Goal: Task Accomplishment & Management: Manage account settings

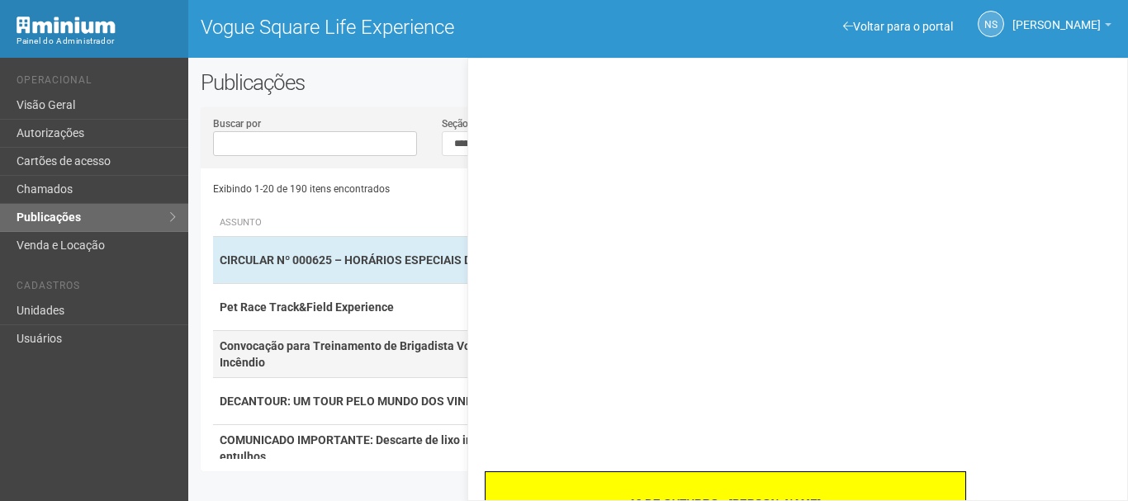
scroll to position [413, 0]
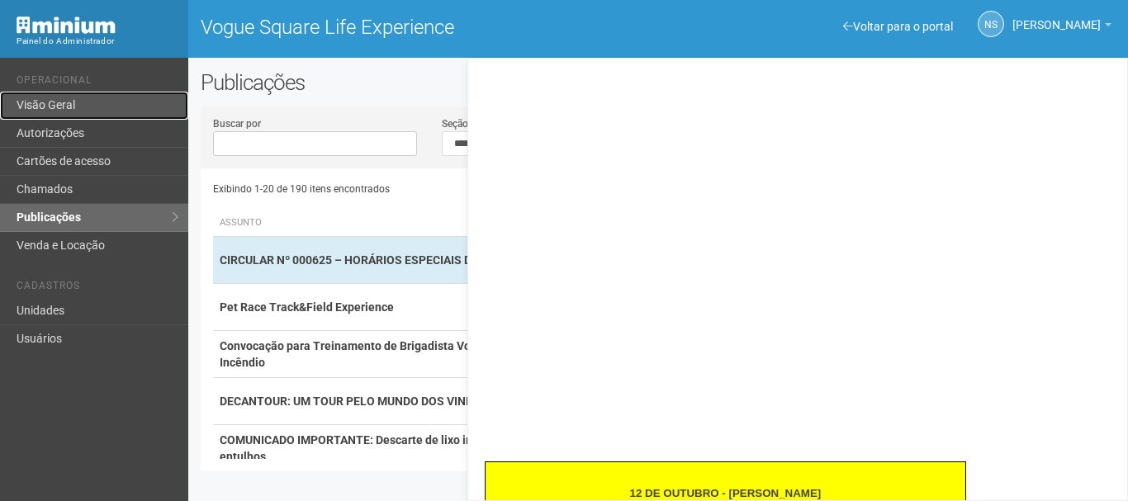
click at [90, 101] on link "Visão Geral" at bounding box center [94, 106] width 188 height 28
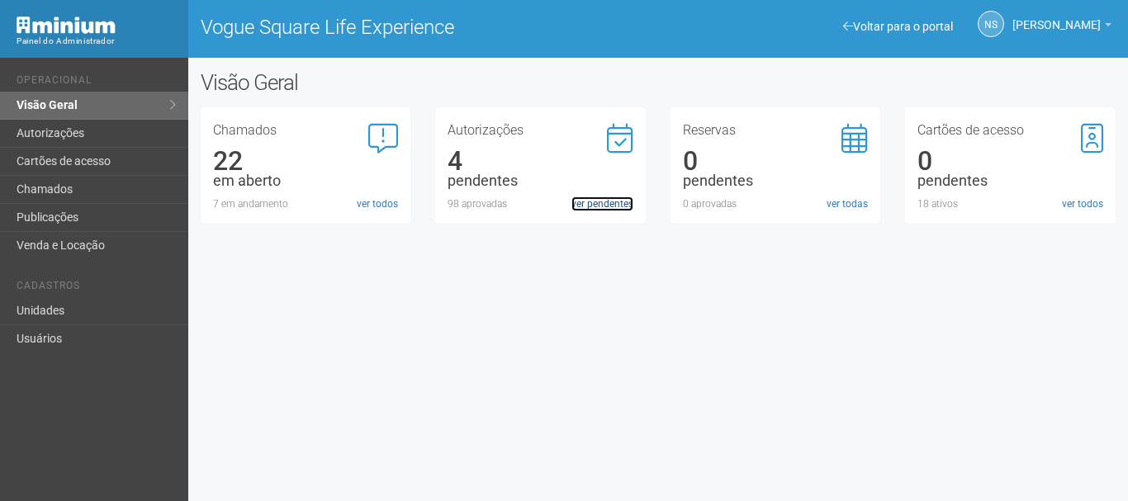
click at [581, 205] on link "ver pendentes" at bounding box center [602, 204] width 62 height 15
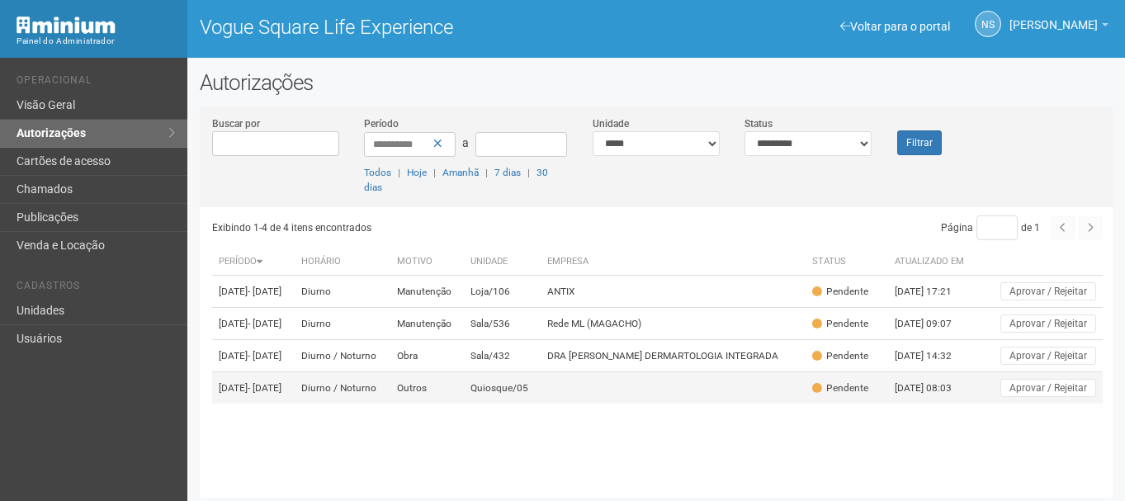
click at [493, 405] on td "Quiosque/05" at bounding box center [502, 388] width 77 height 32
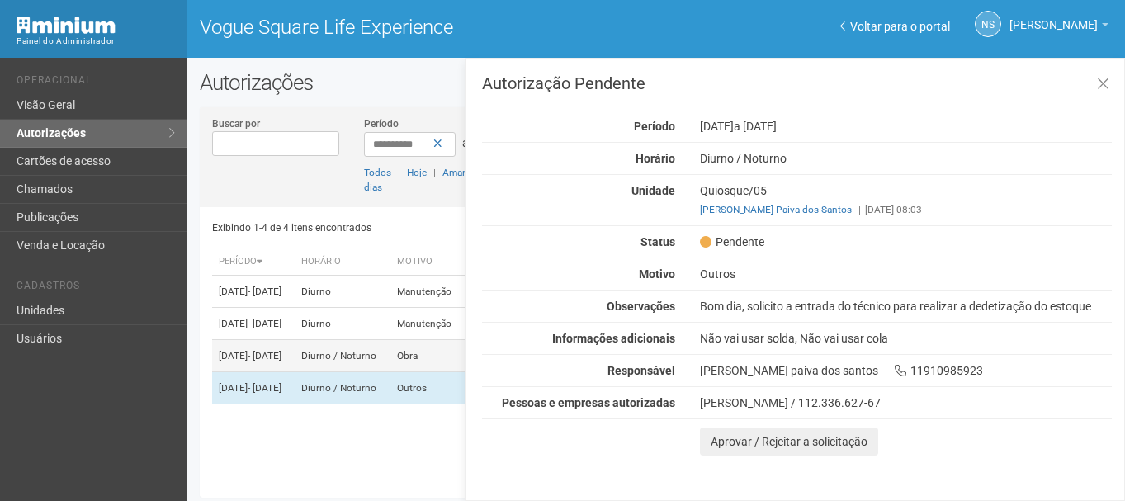
click at [338, 372] on td "Diurno / Noturno" at bounding box center [343, 356] width 96 height 32
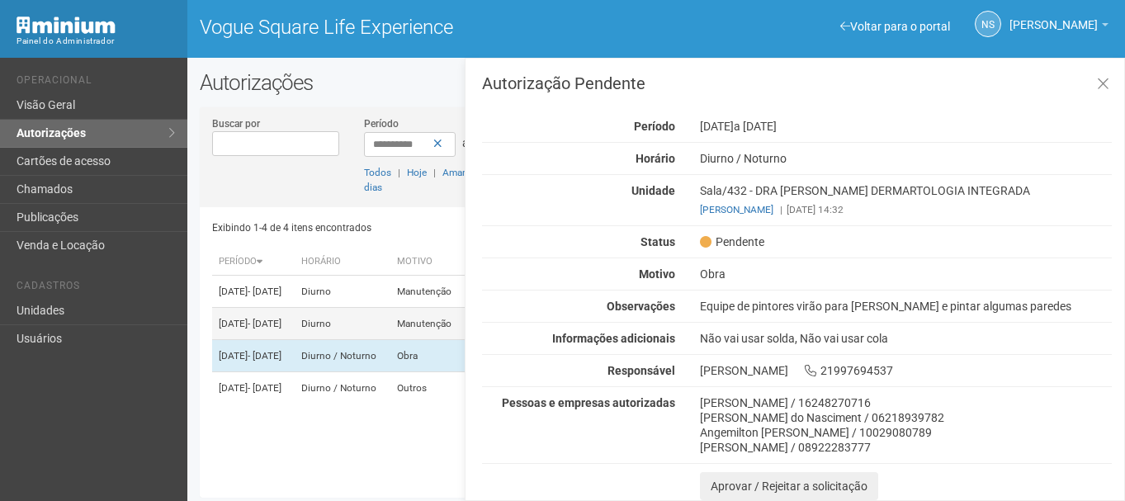
click at [295, 340] on td "13/10/2025 - 13/10/2025" at bounding box center [253, 324] width 83 height 32
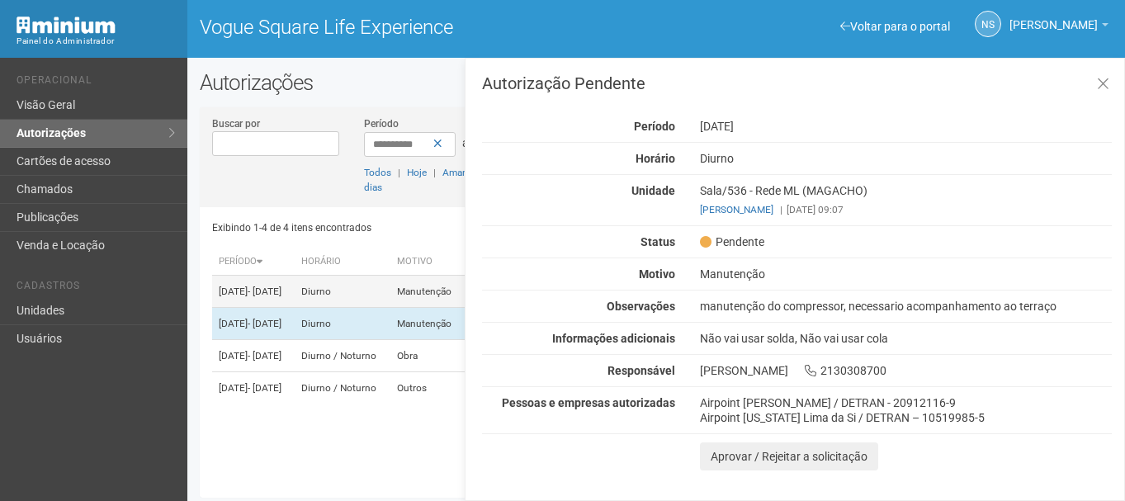
click at [343, 288] on td "Diurno" at bounding box center [343, 292] width 96 height 32
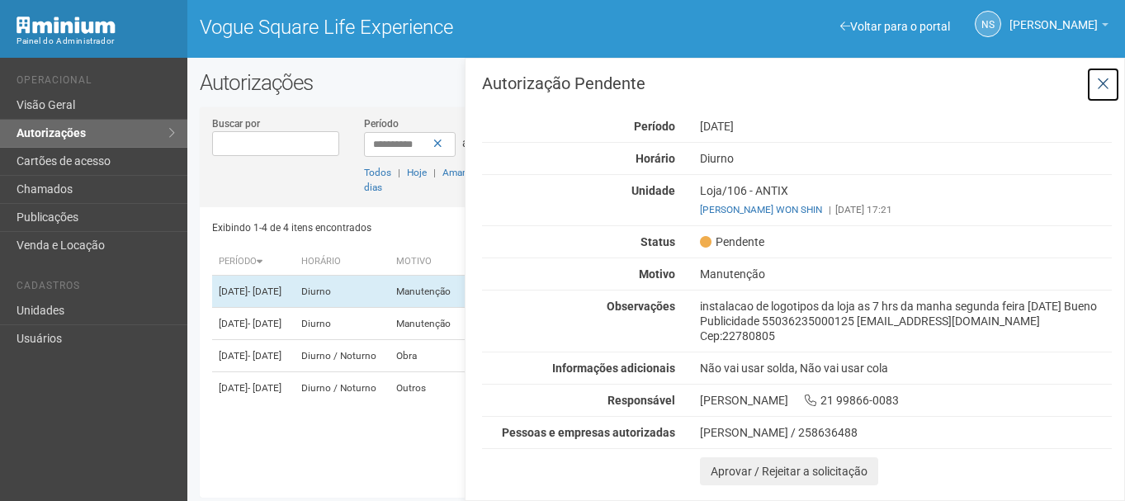
click at [1099, 79] on icon at bounding box center [1103, 84] width 12 height 17
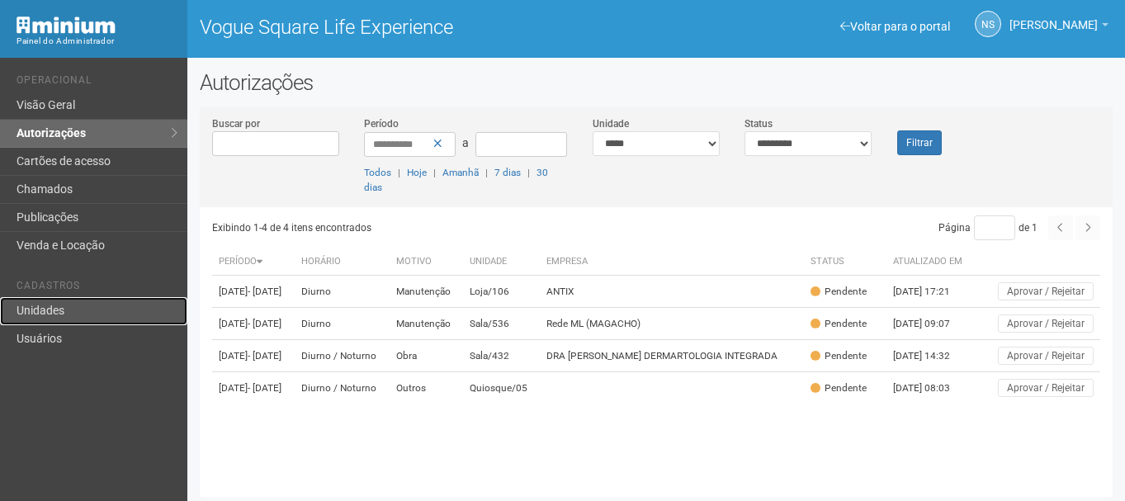
click at [152, 324] on link "Unidades" at bounding box center [93, 311] width 187 height 28
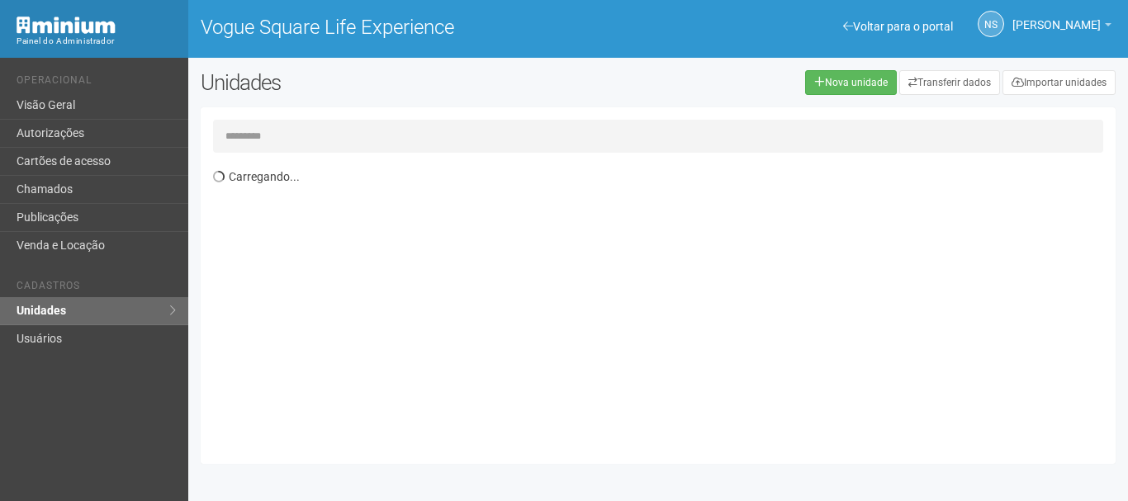
click at [292, 134] on input "text" at bounding box center [658, 136] width 890 height 33
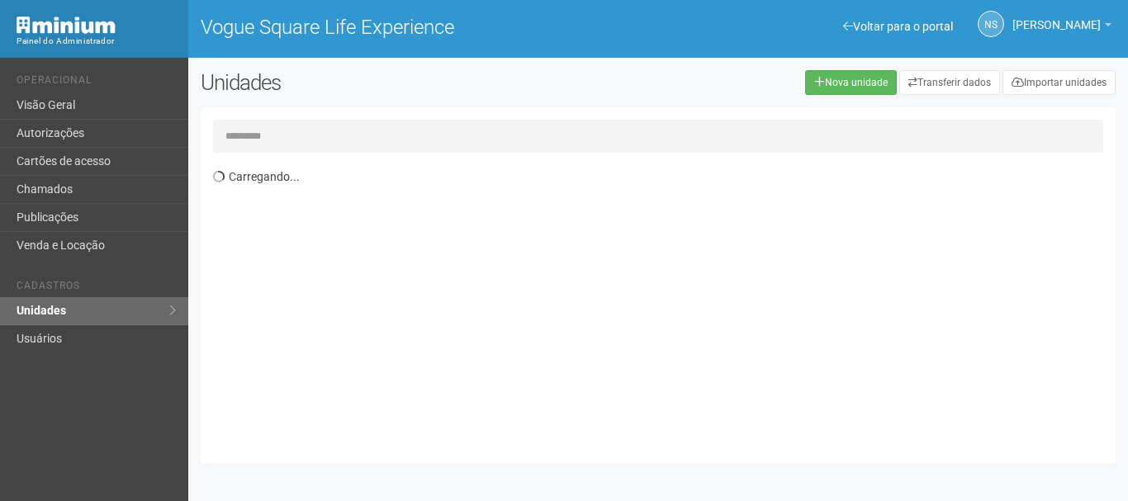
click at [292, 134] on input "text" at bounding box center [658, 136] width 890 height 33
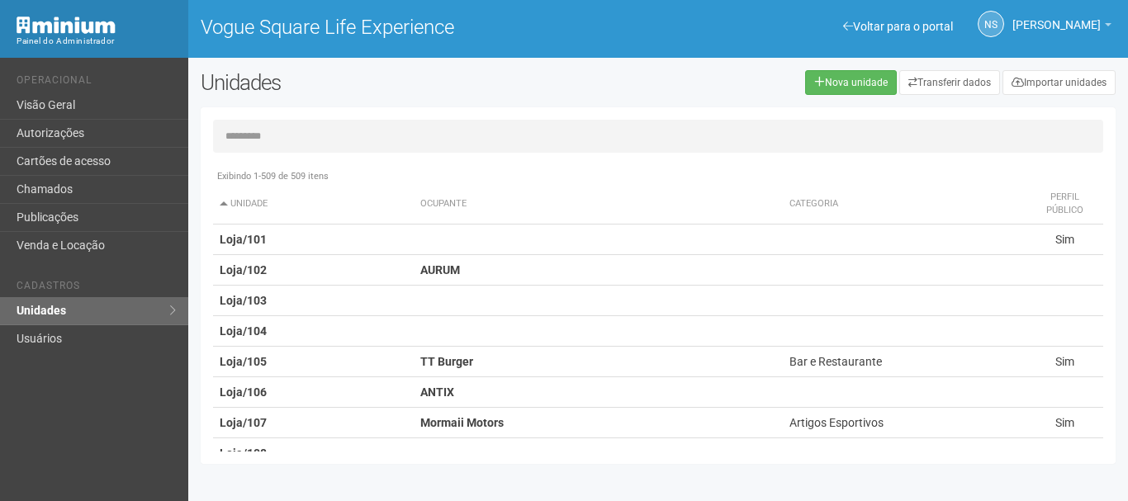
click at [292, 134] on input "text" at bounding box center [658, 136] width 890 height 33
drag, startPoint x: 329, startPoint y: 98, endPoint x: 302, endPoint y: 135, distance: 46.1
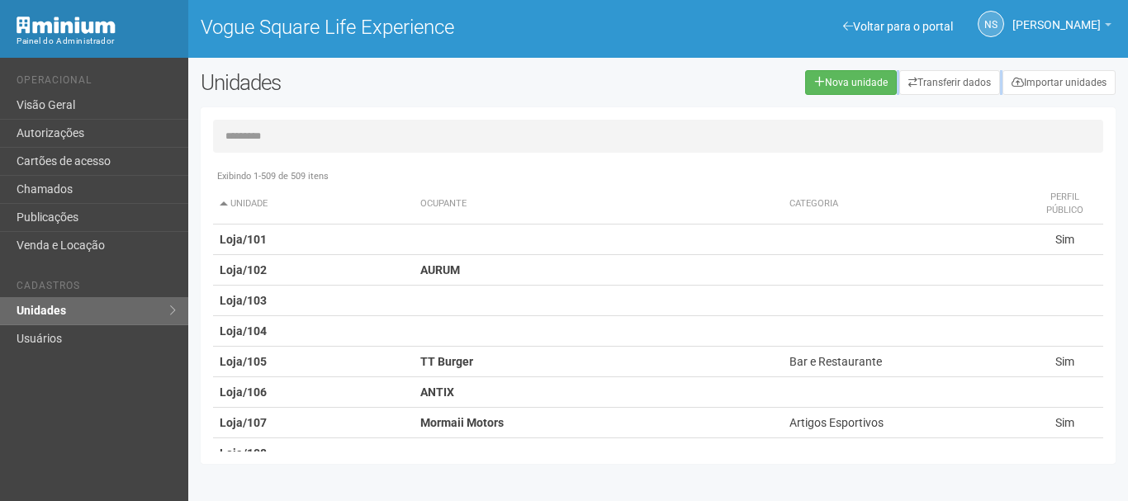
click at [302, 135] on div "Unidades Nova unidade Transferir dados Importar unidades Exibindo 1-509 de 509 …" at bounding box center [658, 271] width 940 height 402
click at [302, 135] on input "text" at bounding box center [658, 136] width 890 height 33
click at [334, 120] on input "text" at bounding box center [658, 136] width 890 height 33
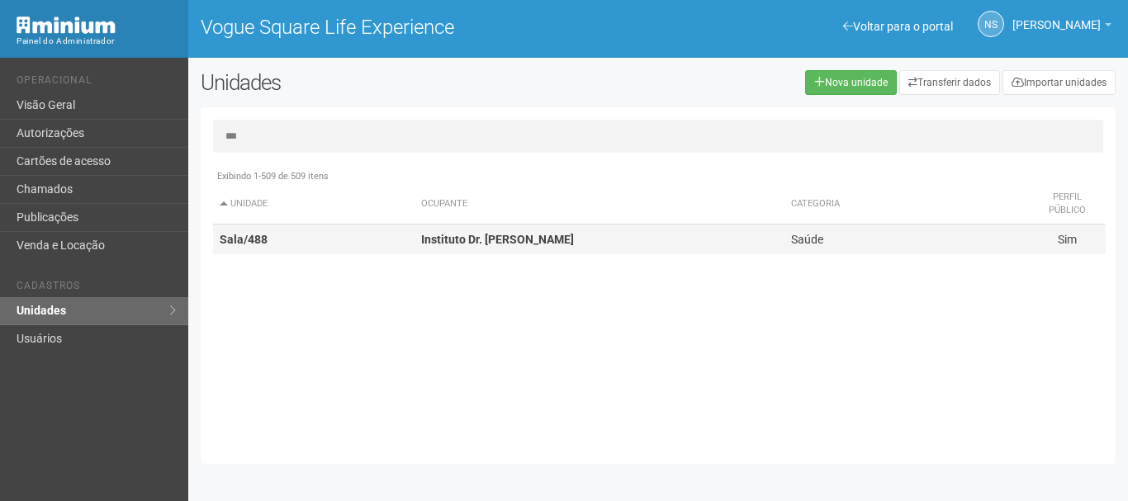
click at [519, 234] on strong "Instituto Dr. Patrick Peloso" at bounding box center [497, 239] width 153 height 13
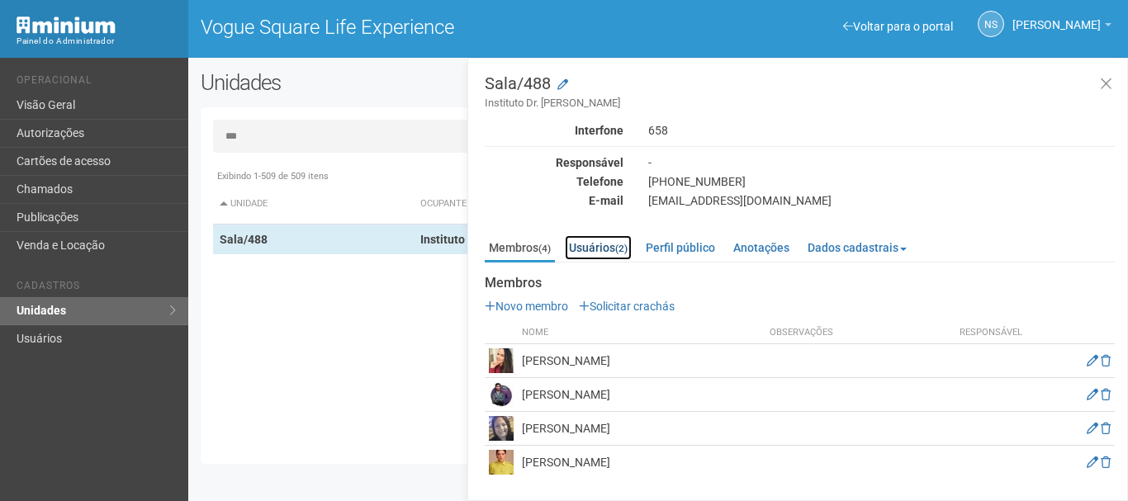
click at [607, 250] on link "Usuários (2)" at bounding box center [598, 247] width 67 height 25
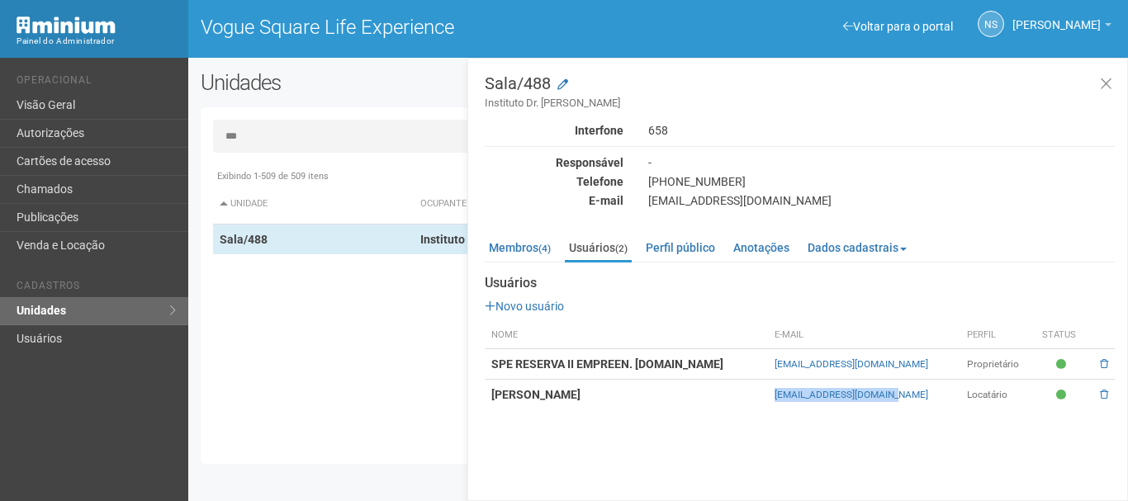
drag, startPoint x: 775, startPoint y: 398, endPoint x: 935, endPoint y: 403, distance: 159.4
click at [935, 403] on tr "STEPHANNE GOUVEIA tetebotelho@hotmail.com Locatário" at bounding box center [800, 395] width 630 height 31
click at [935, 403] on td "tetebotelho@hotmail.com" at bounding box center [864, 395] width 192 height 31
click at [707, 200] on div "pmmatos.rtm@gmail.com" at bounding box center [881, 200] width 491 height 15
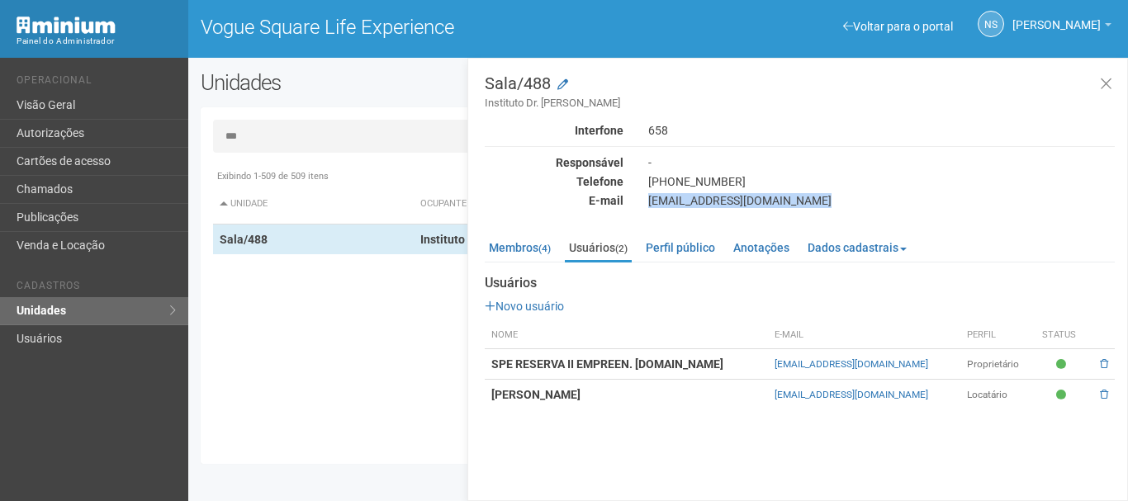
click at [707, 200] on div "pmmatos.rtm@gmail.com" at bounding box center [881, 200] width 491 height 15
click at [504, 83] on h3 "Sala/488 Instituto Dr. Patrick Peloso" at bounding box center [800, 93] width 630 height 36
click at [498, 102] on small "Instituto Dr. Patrick Peloso" at bounding box center [800, 103] width 630 height 15
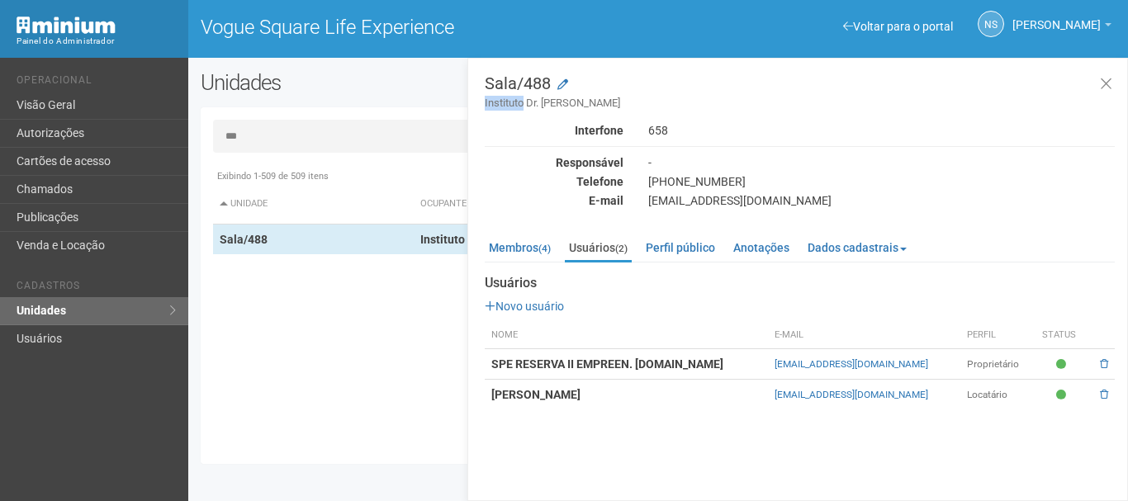
click at [498, 102] on small "Instituto Dr. Patrick Peloso" at bounding box center [800, 103] width 630 height 15
click at [507, 239] on link "Membros (4)" at bounding box center [520, 247] width 70 height 25
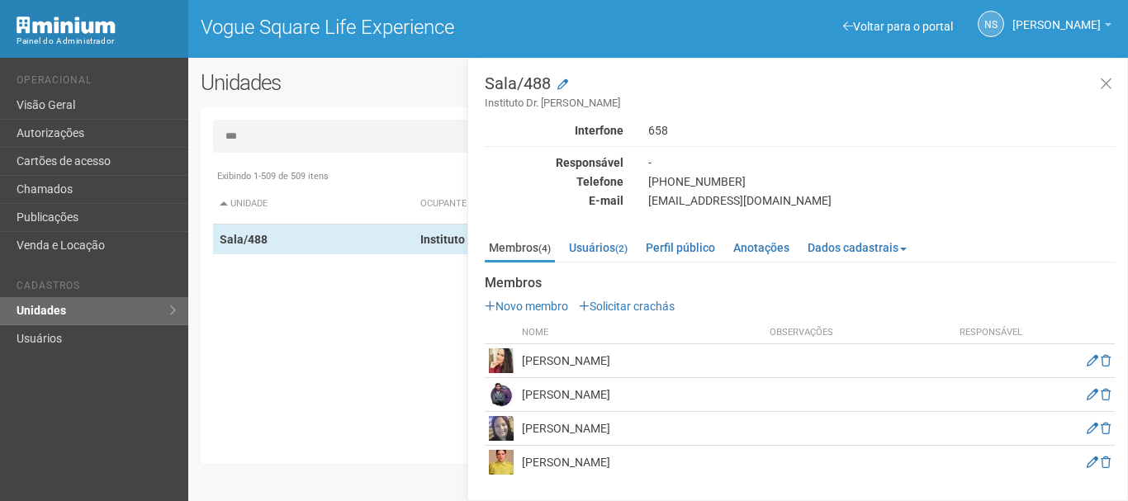
click at [255, 134] on input "***" at bounding box center [658, 136] width 890 height 33
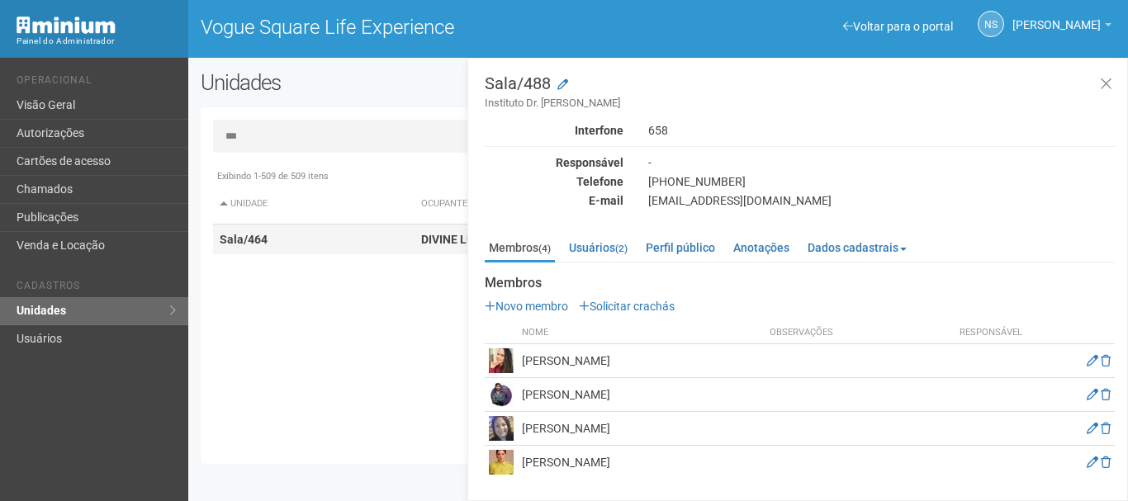
type input "***"
click at [253, 234] on strong "Sala/464" at bounding box center [244, 239] width 48 height 13
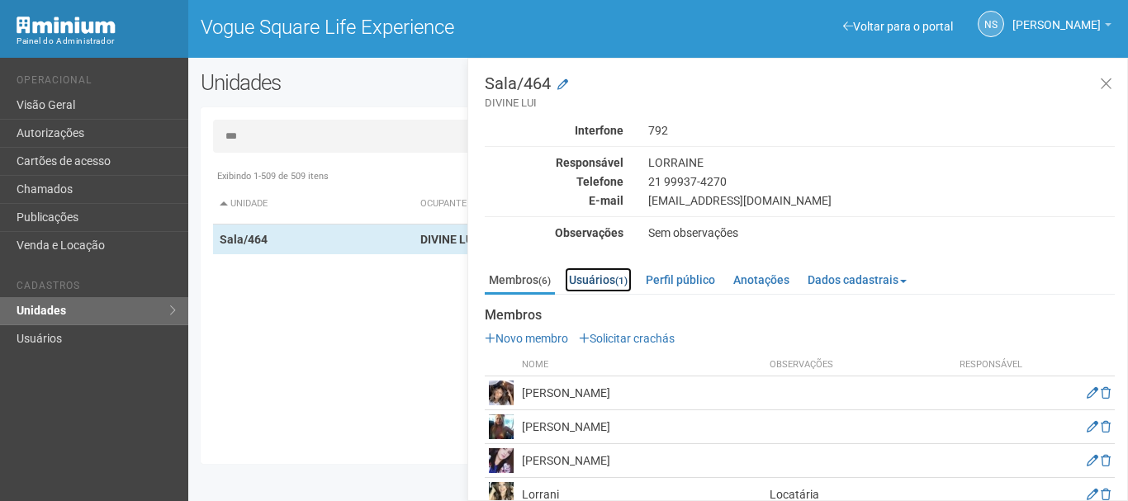
click at [594, 273] on link "Usuários (1)" at bounding box center [598, 280] width 67 height 25
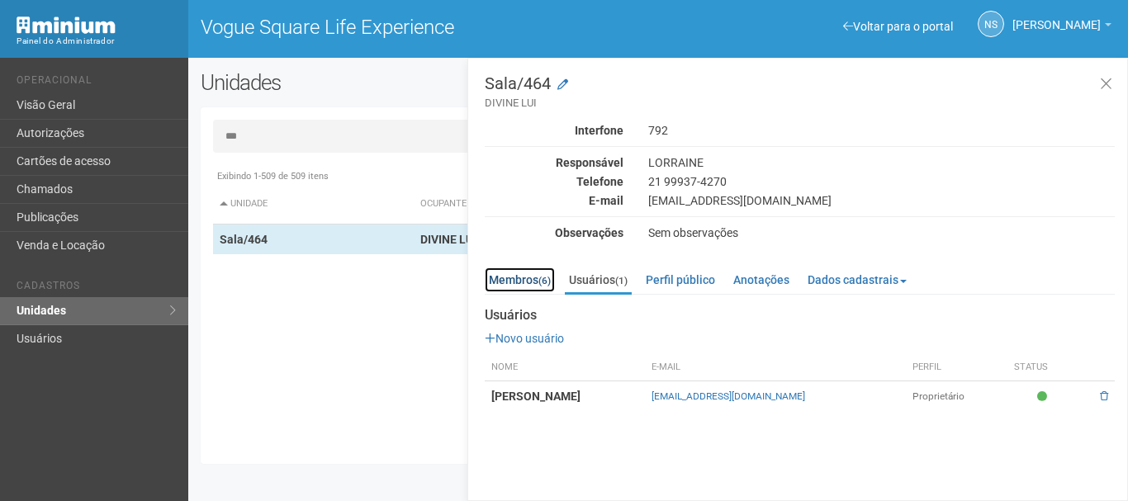
click at [523, 287] on link "Membros (6)" at bounding box center [520, 280] width 70 height 25
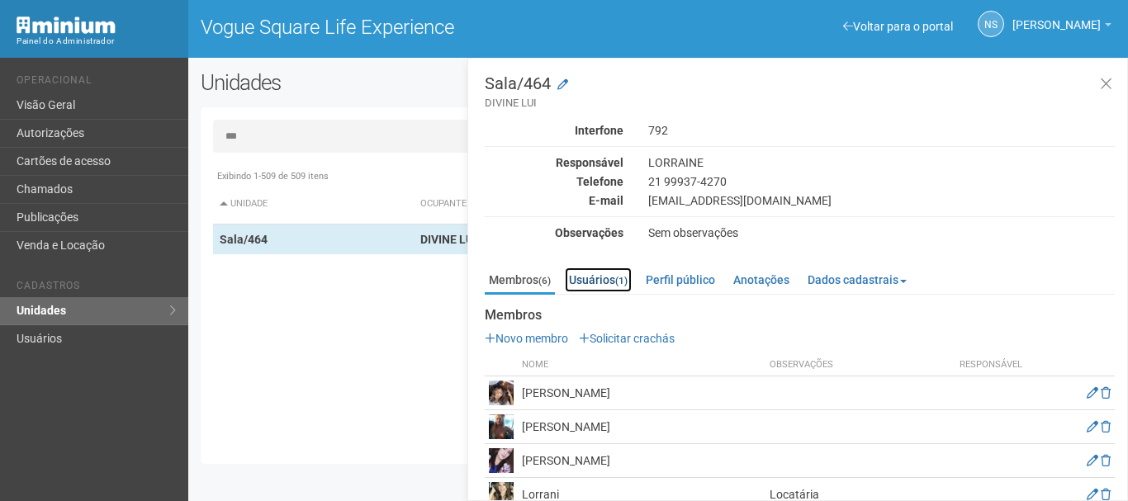
click at [602, 285] on link "Usuários (1)" at bounding box center [598, 280] width 67 height 25
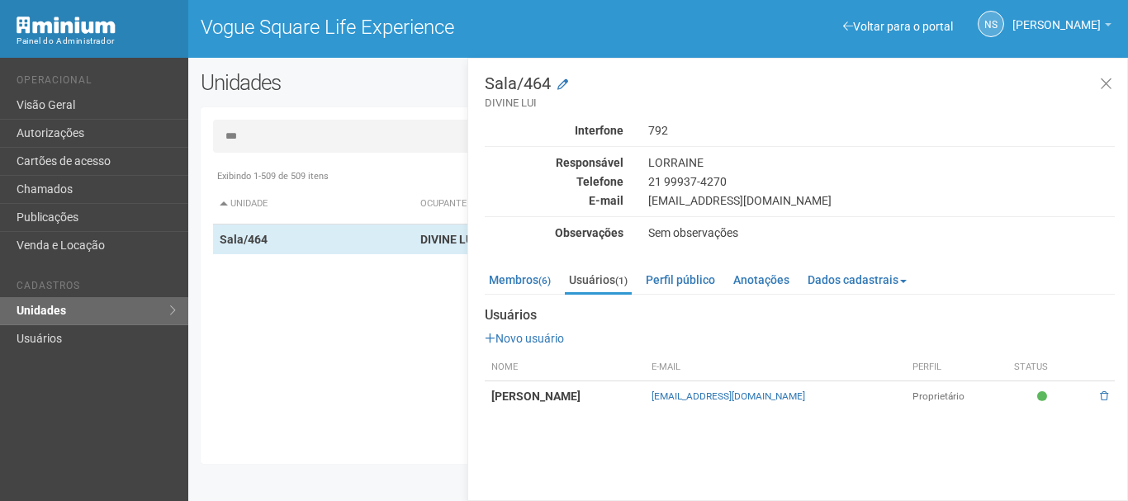
click at [296, 120] on input "***" at bounding box center [658, 136] width 890 height 33
drag, startPoint x: 324, startPoint y: 381, endPoint x: 231, endPoint y: 365, distance: 94.8
click at [231, 365] on div "Exibindo 1-509 de 509 itens Unidade Ocupante Categoria Perfil público Loja/101 …" at bounding box center [664, 306] width 902 height 291
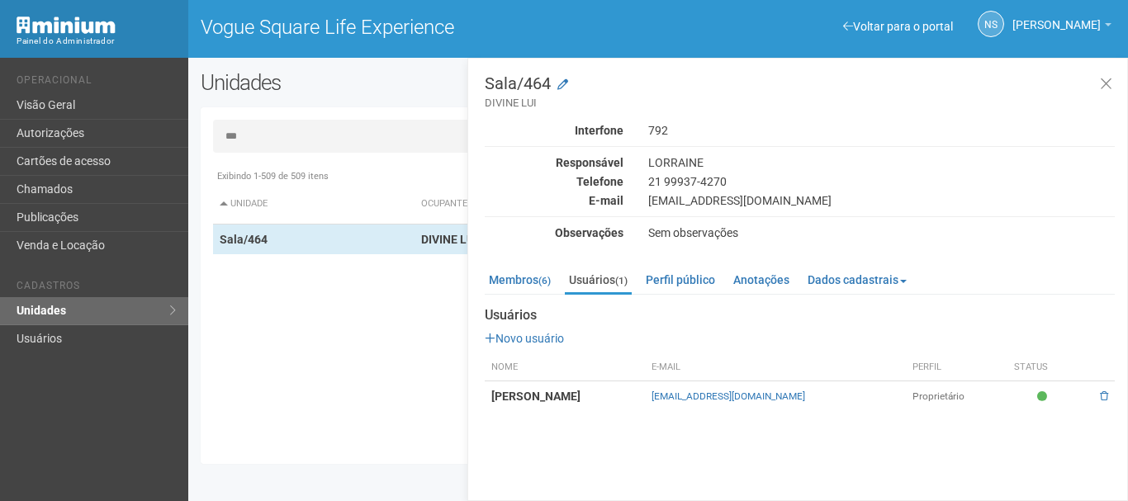
click at [317, 362] on div "Exibindo 1-509 de 509 itens Unidade Ocupante Categoria Perfil público Loja/101 …" at bounding box center [664, 306] width 902 height 291
click at [259, 182] on div "Exibindo 1-509 de 509 itens" at bounding box center [659, 176] width 893 height 15
click at [405, 426] on div "Exibindo 1-509 de 509 itens Unidade Ocupante Categoria Perfil público Loja/101 …" at bounding box center [664, 306] width 902 height 291
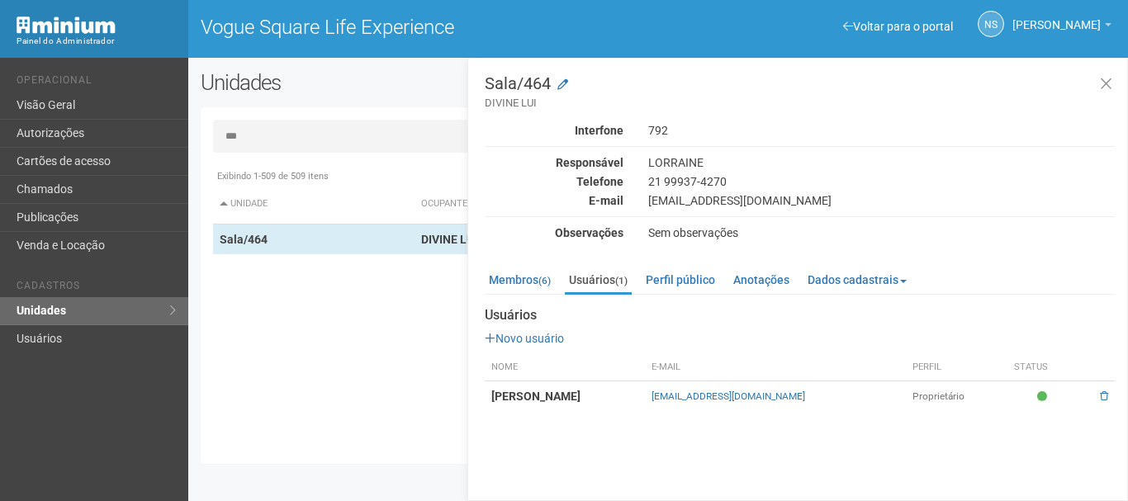
click at [308, 389] on div "Exibindo 1-509 de 509 itens Unidade Ocupante Categoria Perfil público Loja/101 …" at bounding box center [664, 306] width 902 height 291
click at [359, 173] on div "Exibindo 1-509 de 509 itens" at bounding box center [659, 176] width 893 height 15
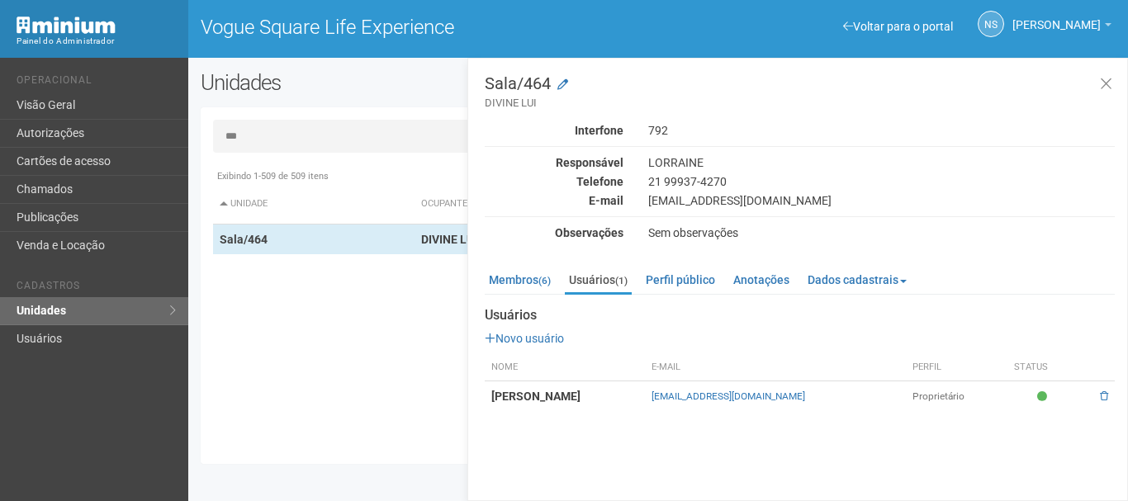
click at [359, 173] on div "Exibindo 1-509 de 509 itens" at bounding box center [659, 176] width 893 height 15
click at [327, 151] on input "***" at bounding box center [658, 136] width 890 height 33
click at [130, 100] on link "Visão Geral" at bounding box center [94, 106] width 188 height 28
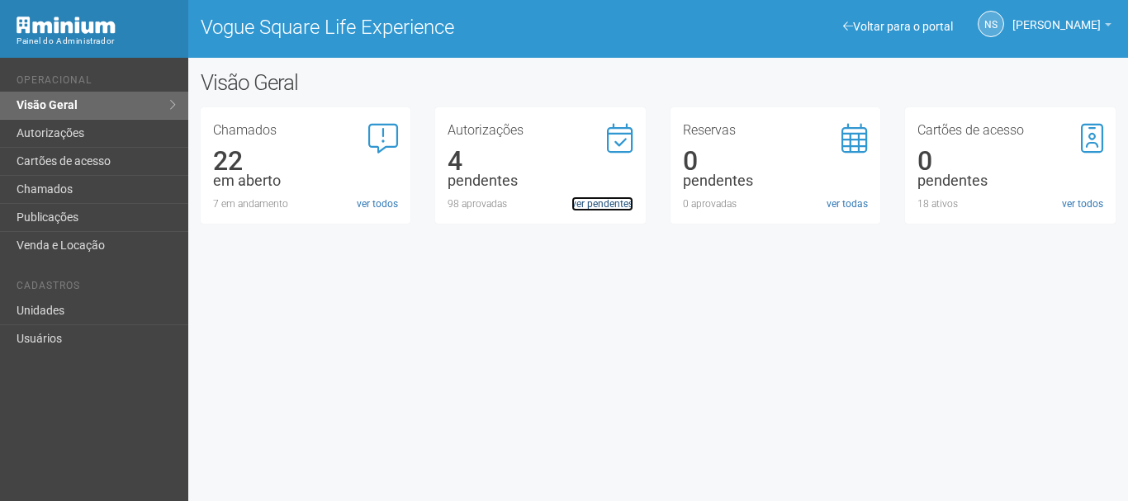
click at [594, 199] on link "ver pendentes" at bounding box center [602, 204] width 62 height 15
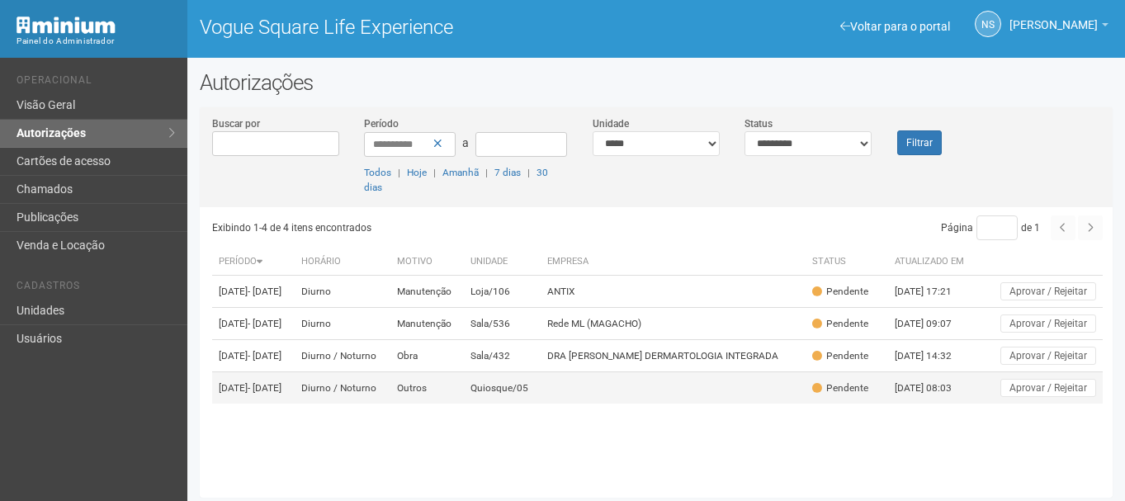
scroll to position [4, 0]
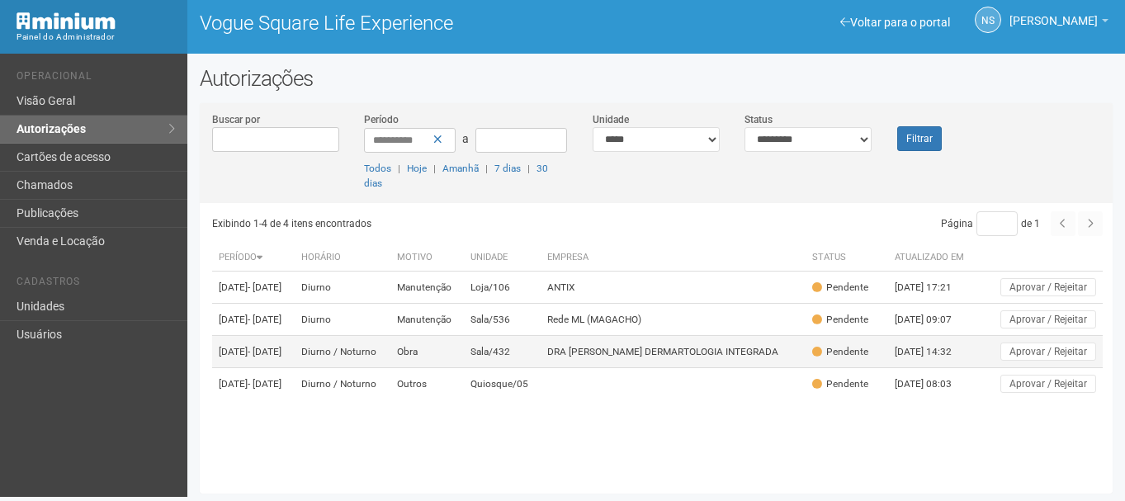
click at [562, 368] on td "DRA [PERSON_NAME] DERMARTOLOGIA INTEGRADA" at bounding box center [673, 352] width 265 height 32
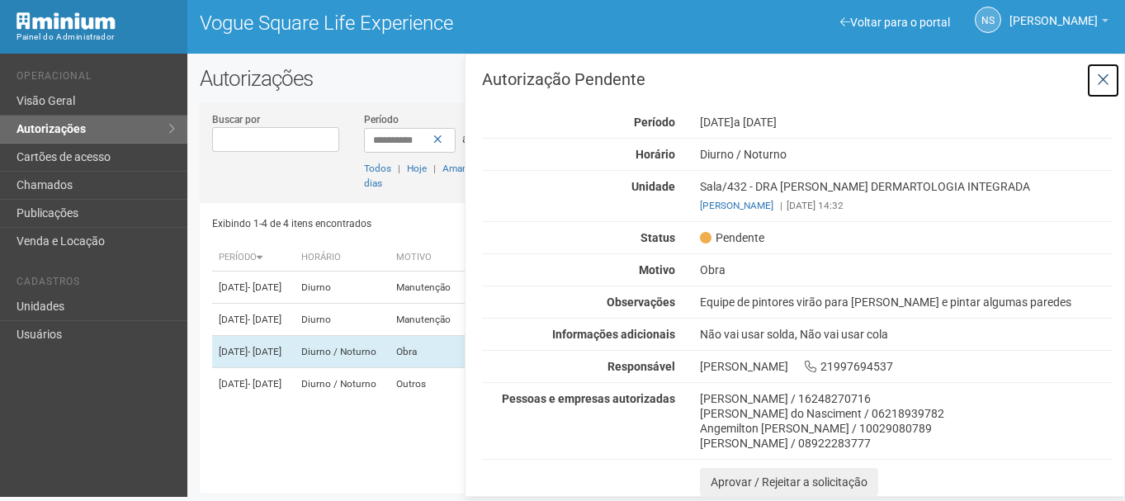
click at [1100, 78] on icon at bounding box center [1103, 80] width 12 height 17
